Goal: Navigation & Orientation: Find specific page/section

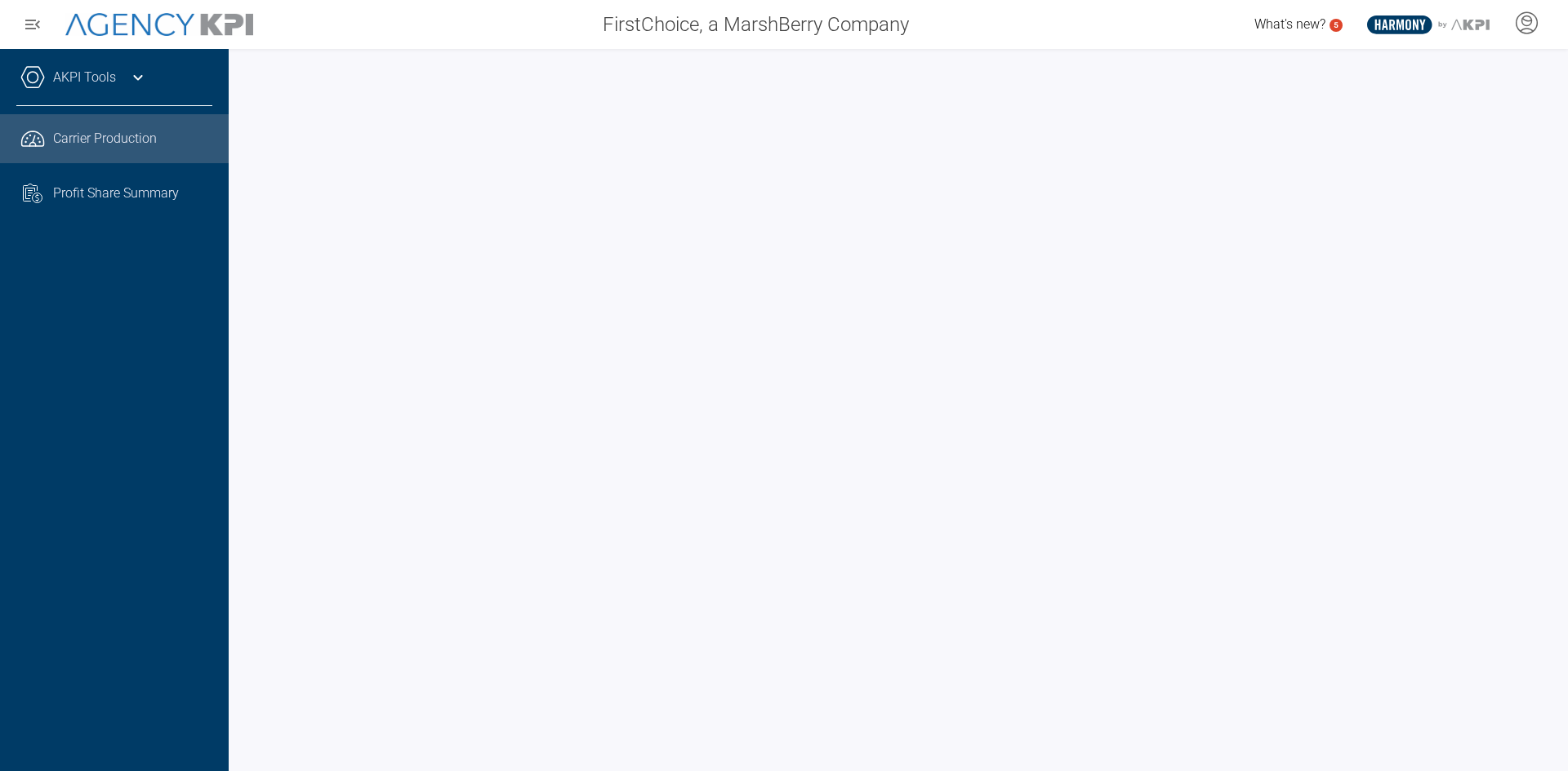
click at [577, 54] on div at bounding box center [898, 410] width 1339 height 722
click at [241, 309] on div at bounding box center [898, 410] width 1339 height 722
click at [238, 447] on div at bounding box center [898, 410] width 1339 height 722
click at [243, 447] on div at bounding box center [898, 410] width 1339 height 722
